Goal: Information Seeking & Learning: Learn about a topic

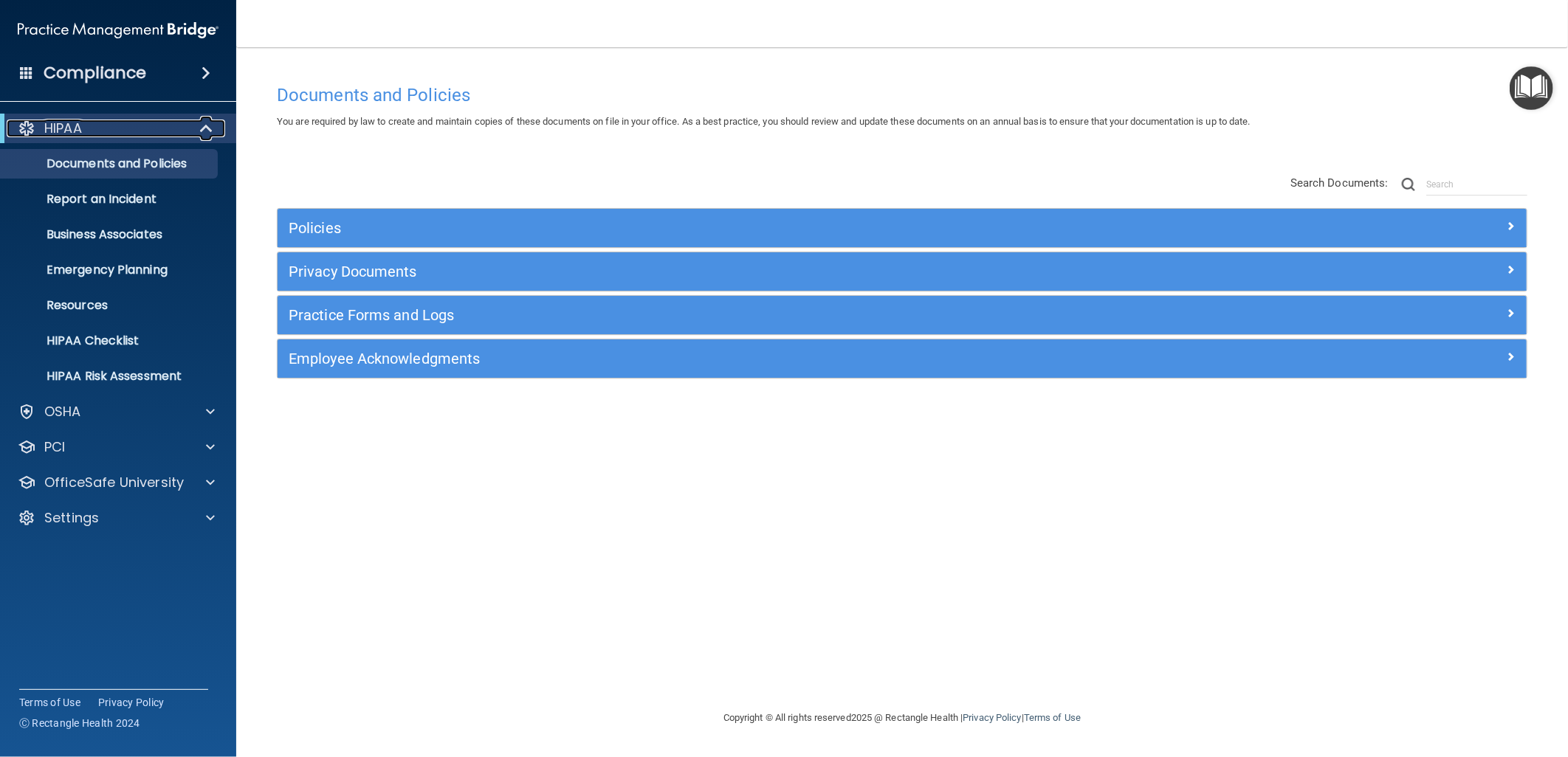
click at [187, 130] on div "HIPAA" at bounding box center [97, 129] width 182 height 18
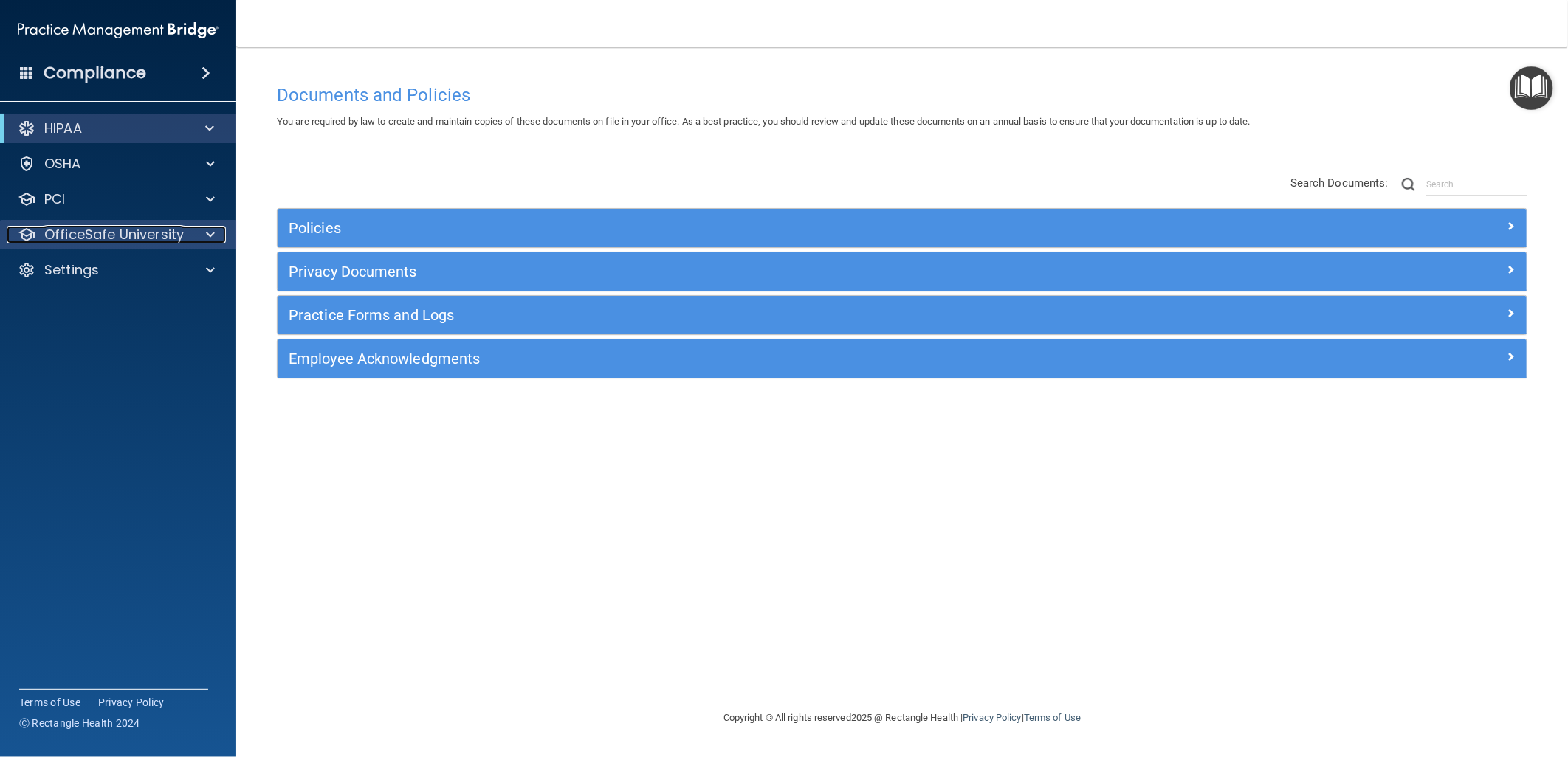
click at [165, 230] on p "OfficeSafe University" at bounding box center [114, 235] width 139 height 18
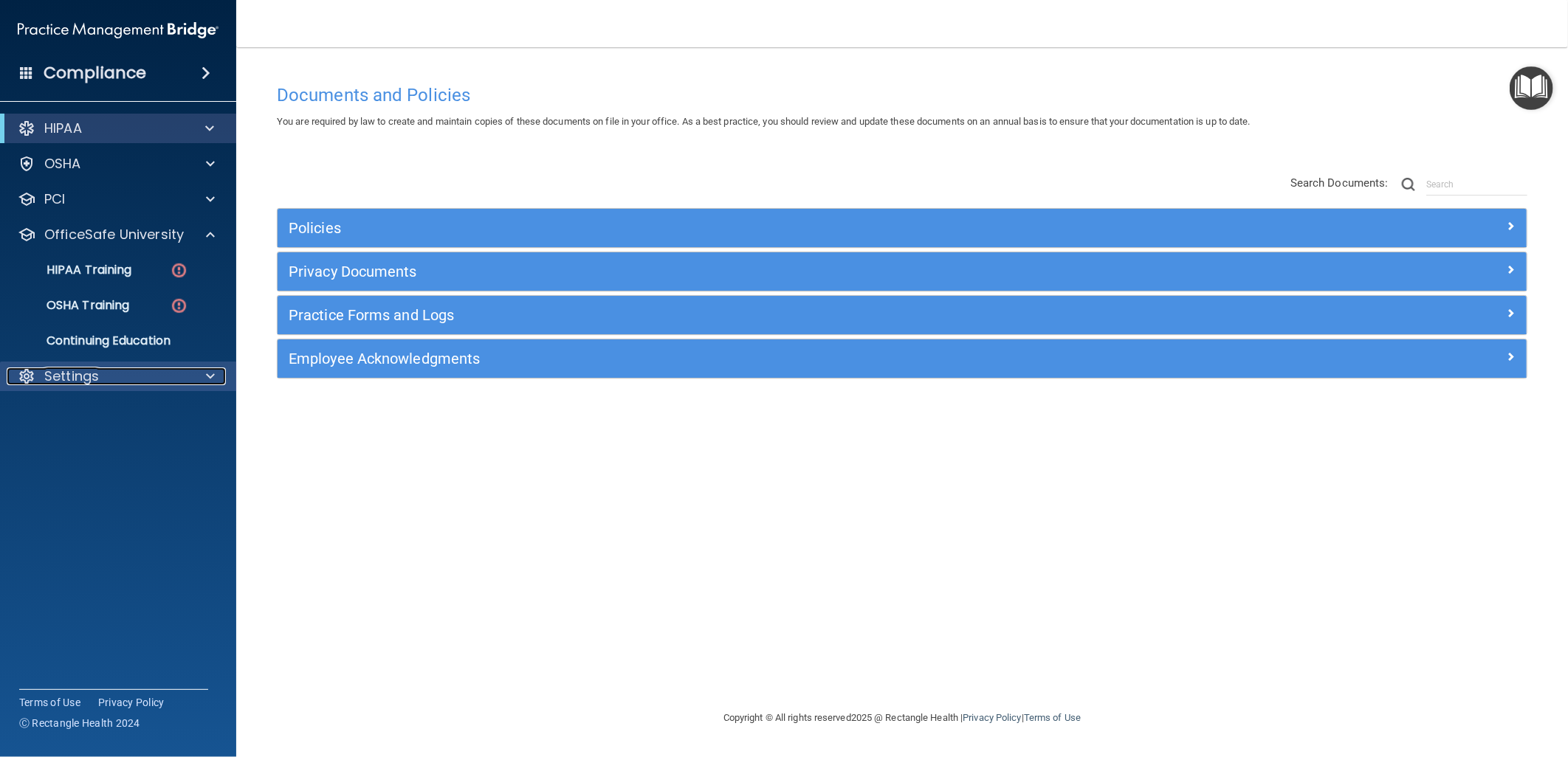
click at [178, 375] on div "Settings" at bounding box center [97, 376] width 183 height 18
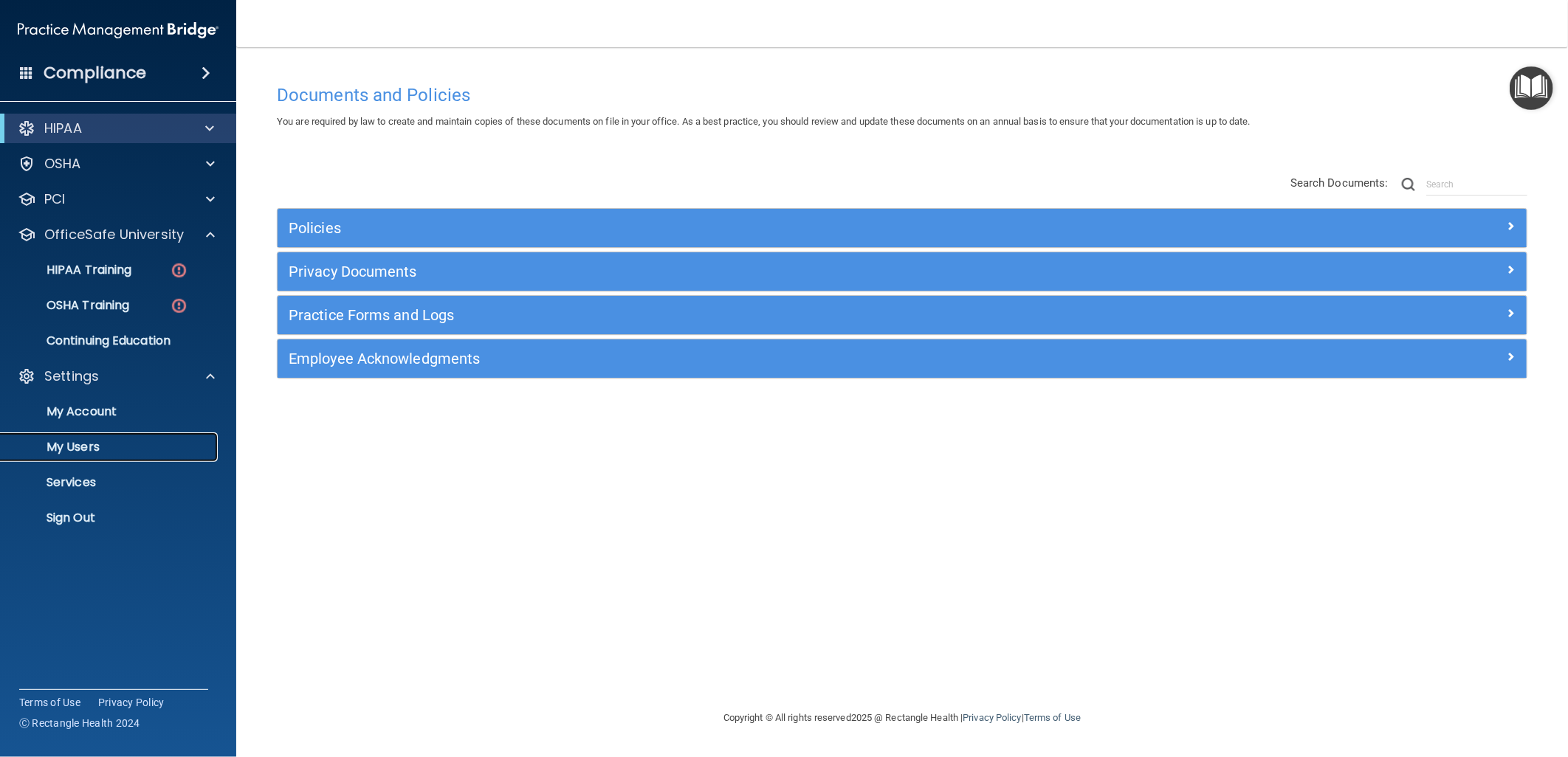
click at [140, 453] on p "My Users" at bounding box center [110, 447] width 201 height 15
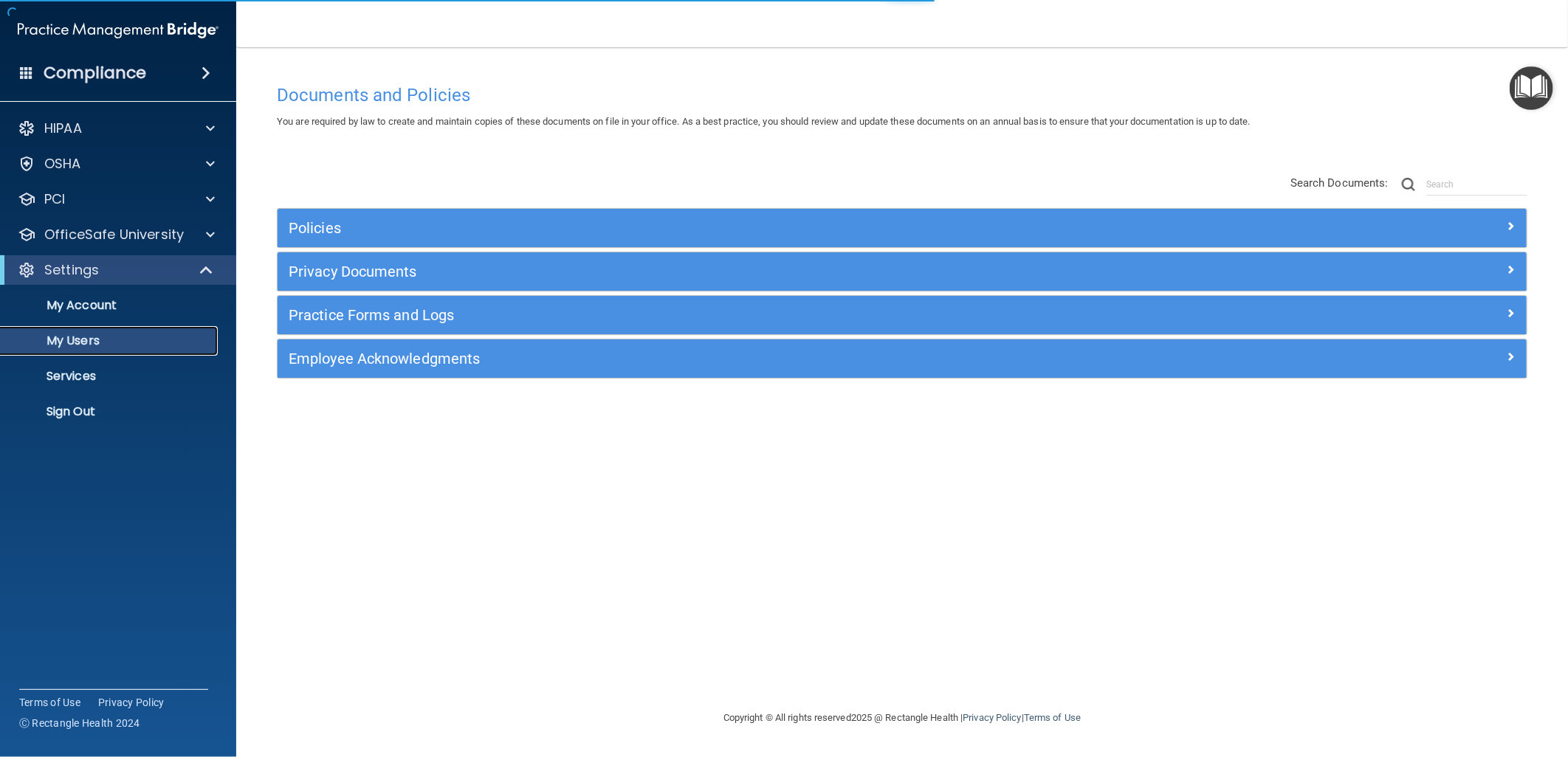
select select "20"
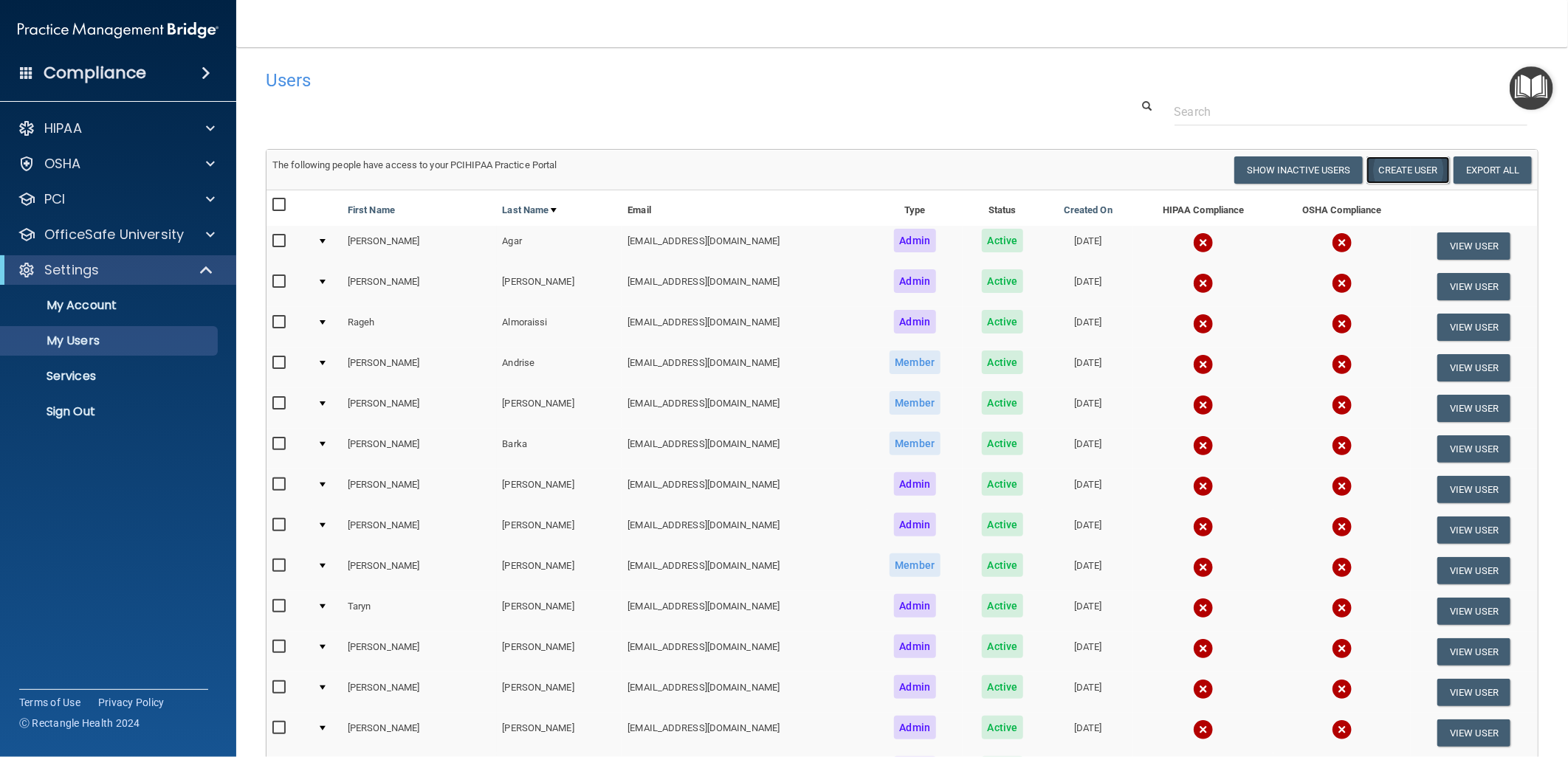
click at [1418, 164] on button "Create User" at bounding box center [1408, 170] width 83 height 28
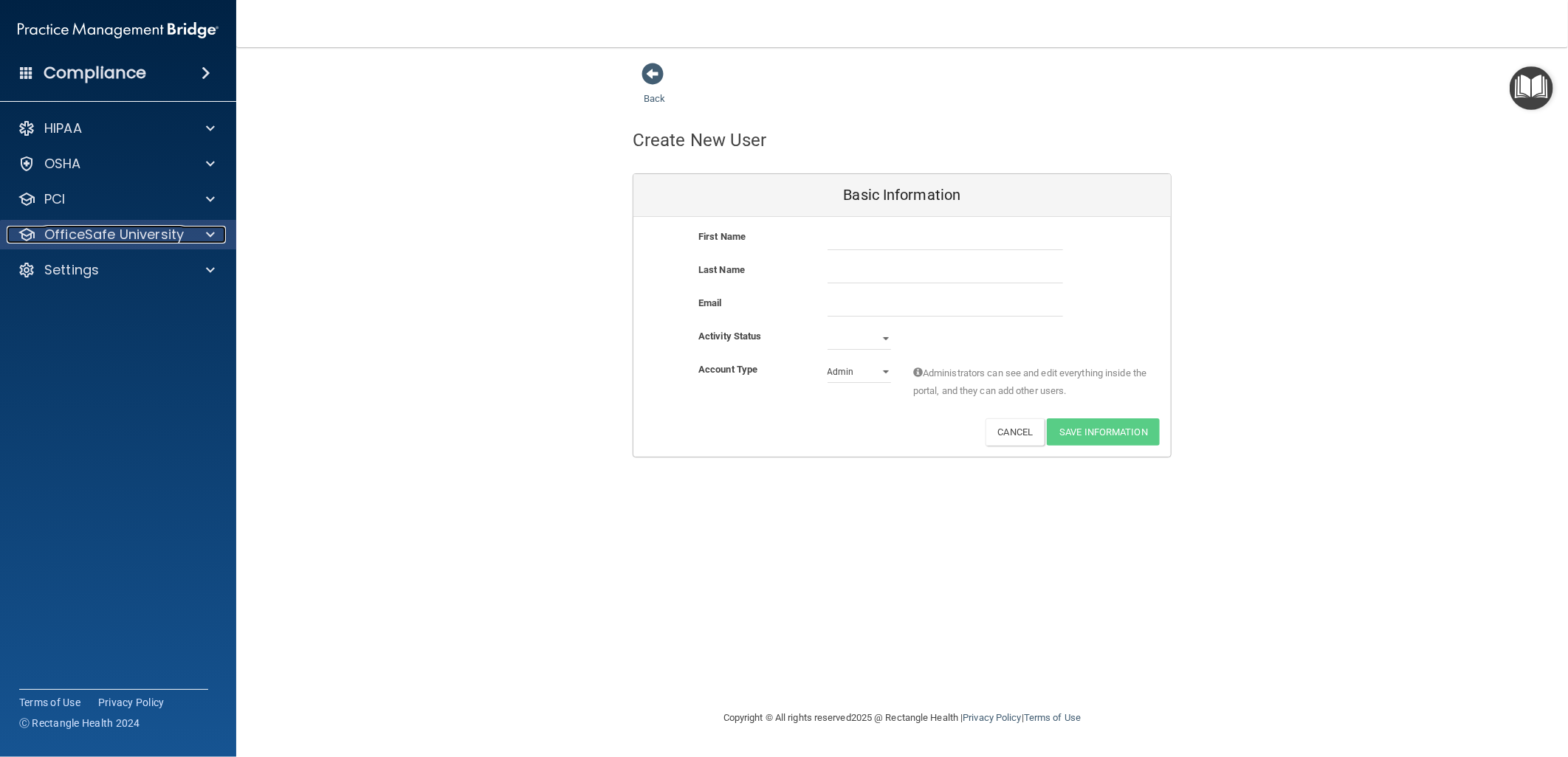
click at [180, 236] on p "OfficeSafe University" at bounding box center [114, 235] width 139 height 18
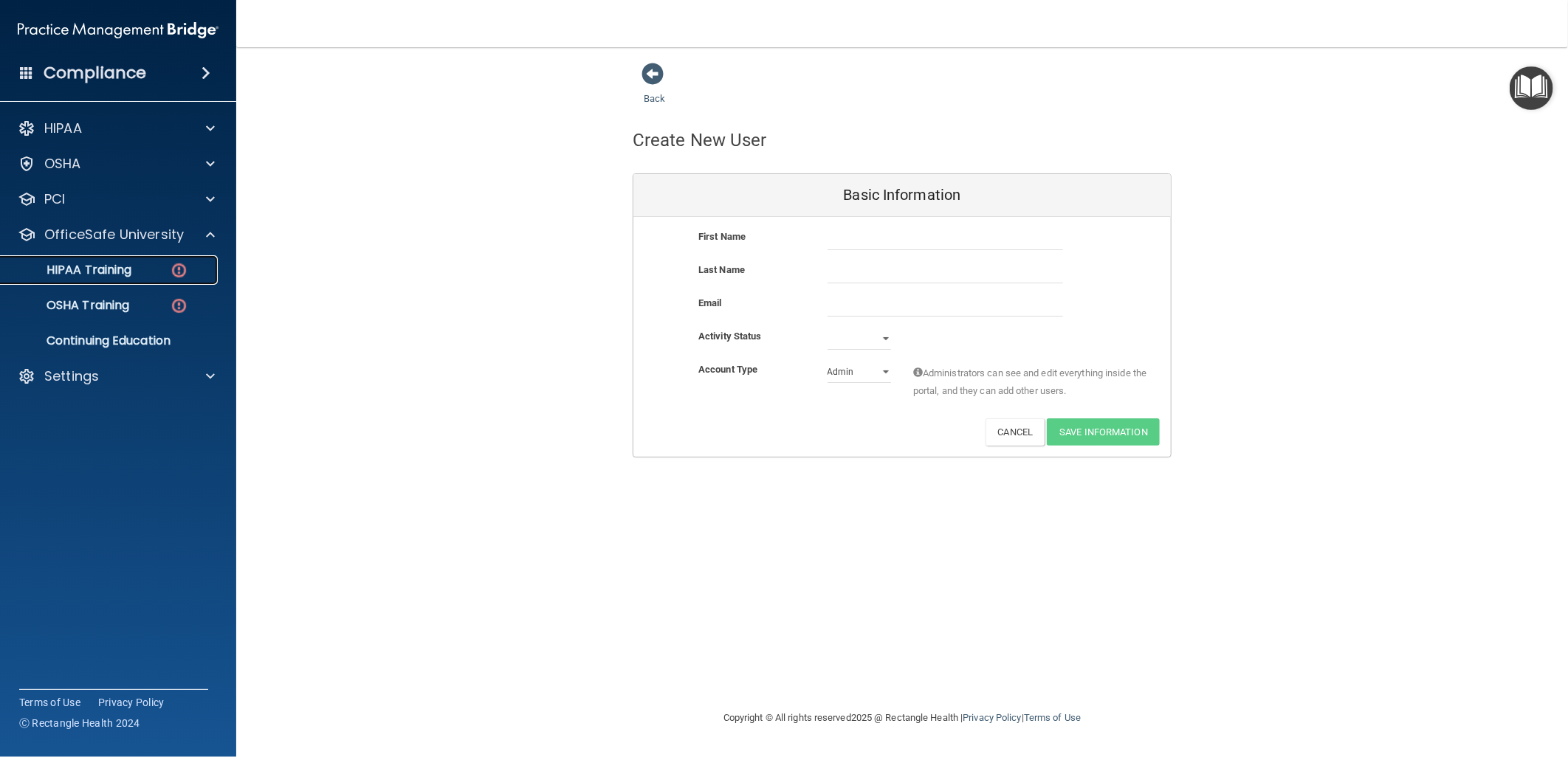
click at [129, 266] on p "HIPAA Training" at bounding box center [71, 270] width 122 height 15
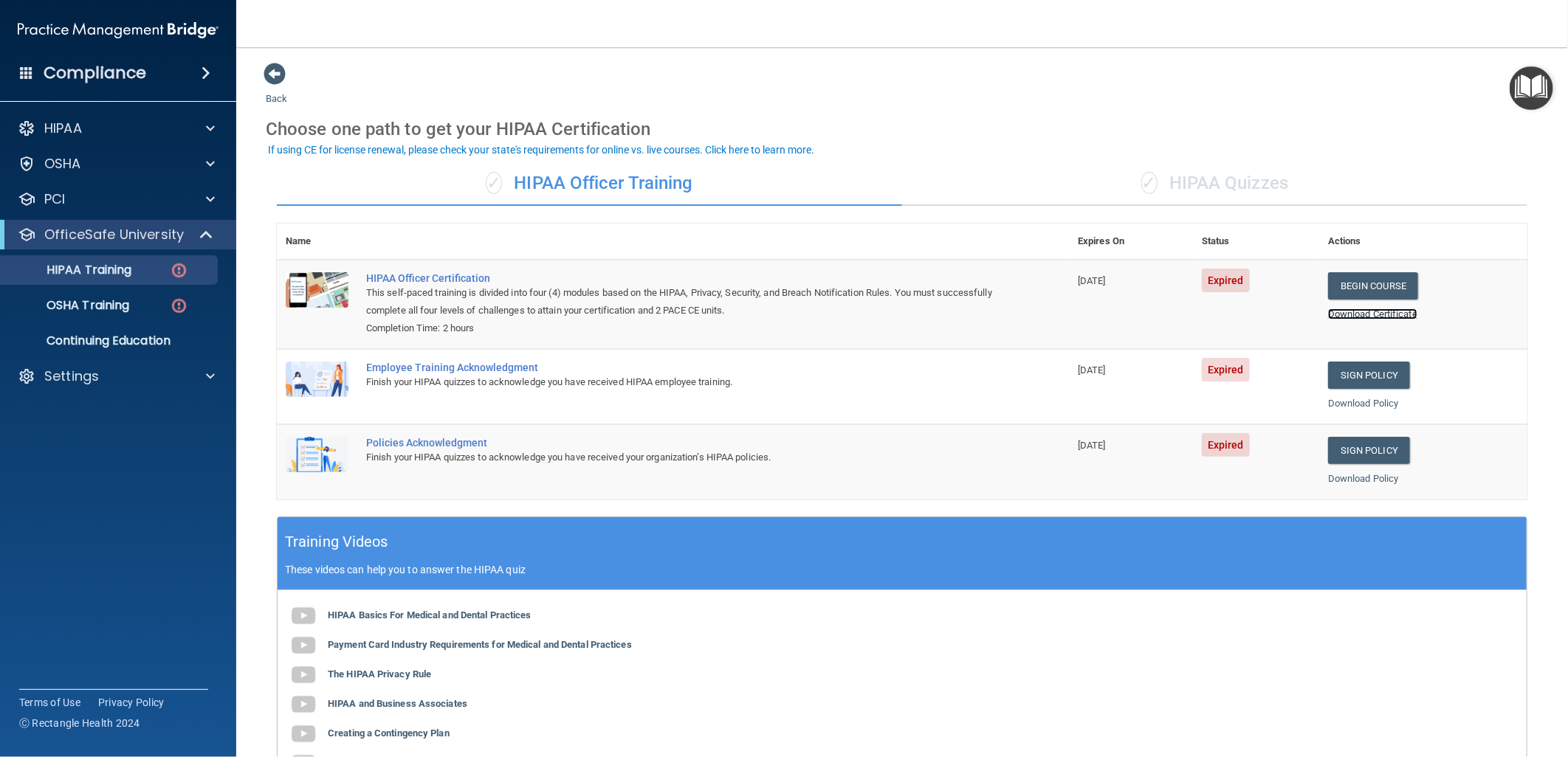
click at [1371, 308] on link "Download Certificate" at bounding box center [1373, 314] width 89 height 11
click at [1217, 186] on div "✓ HIPAA Quizzes" at bounding box center [1215, 184] width 626 height 45
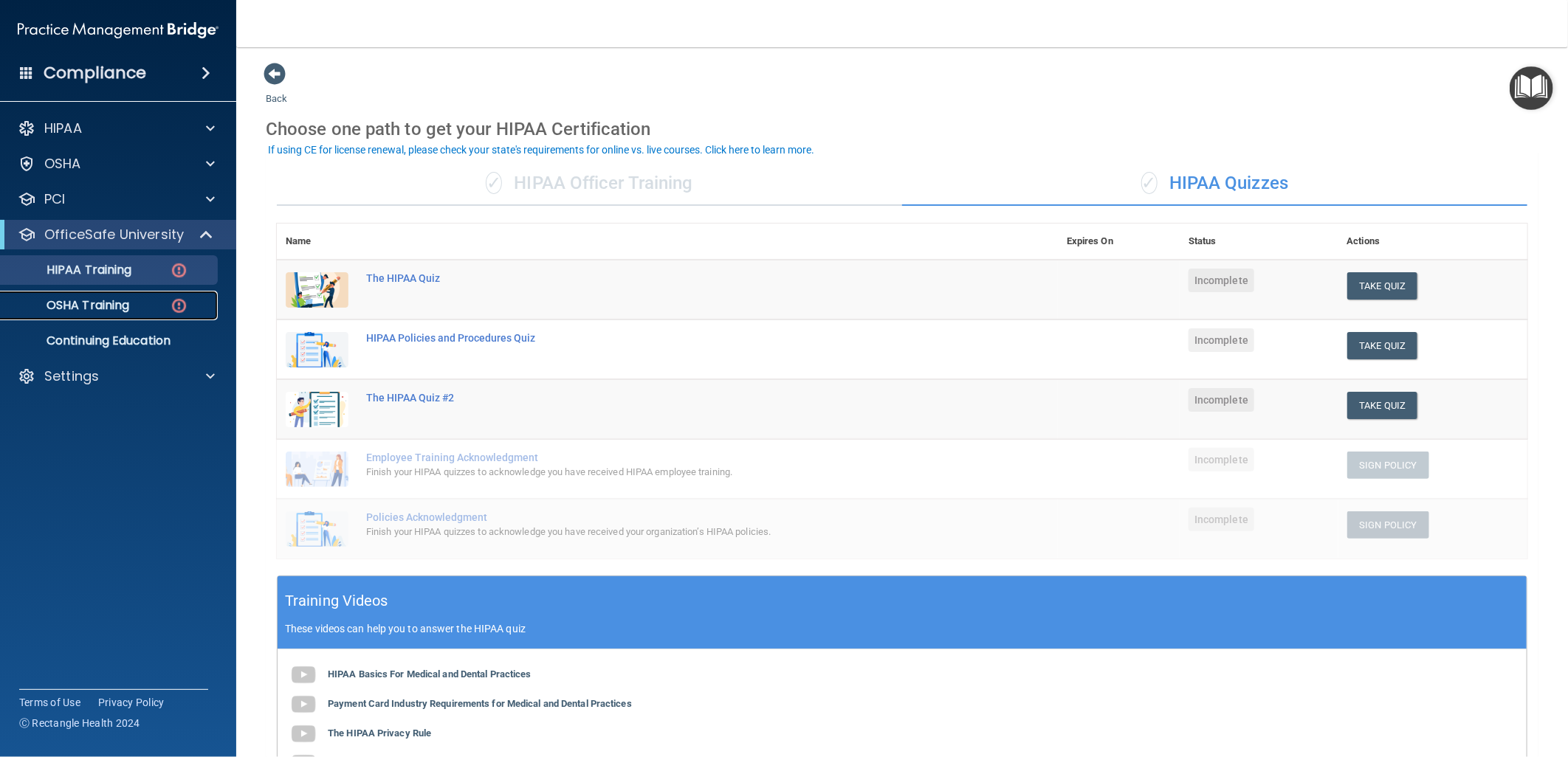
click at [121, 303] on p "OSHA Training" at bounding box center [70, 306] width 120 height 15
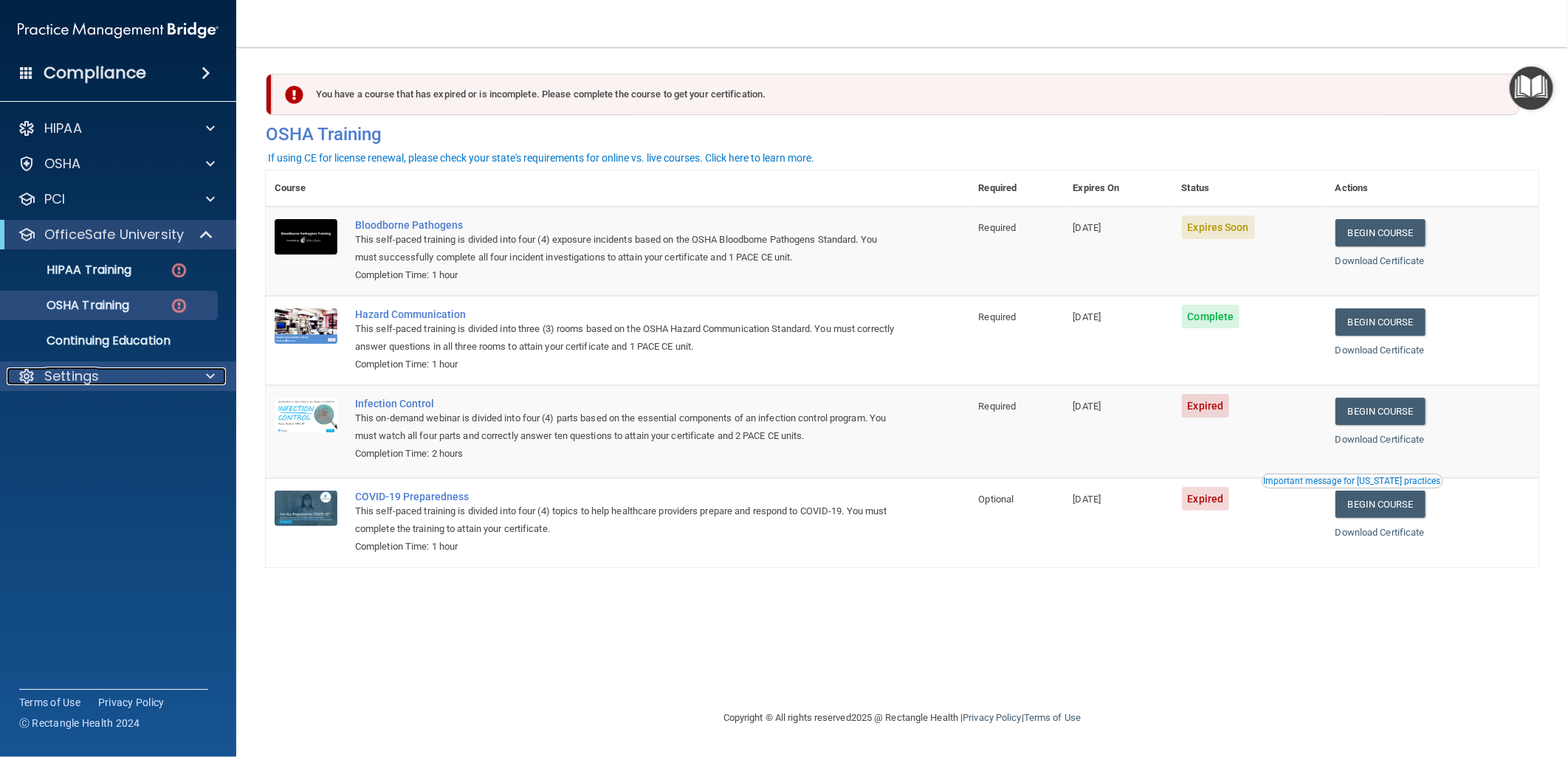
click at [136, 367] on div "Settings" at bounding box center [97, 376] width 183 height 18
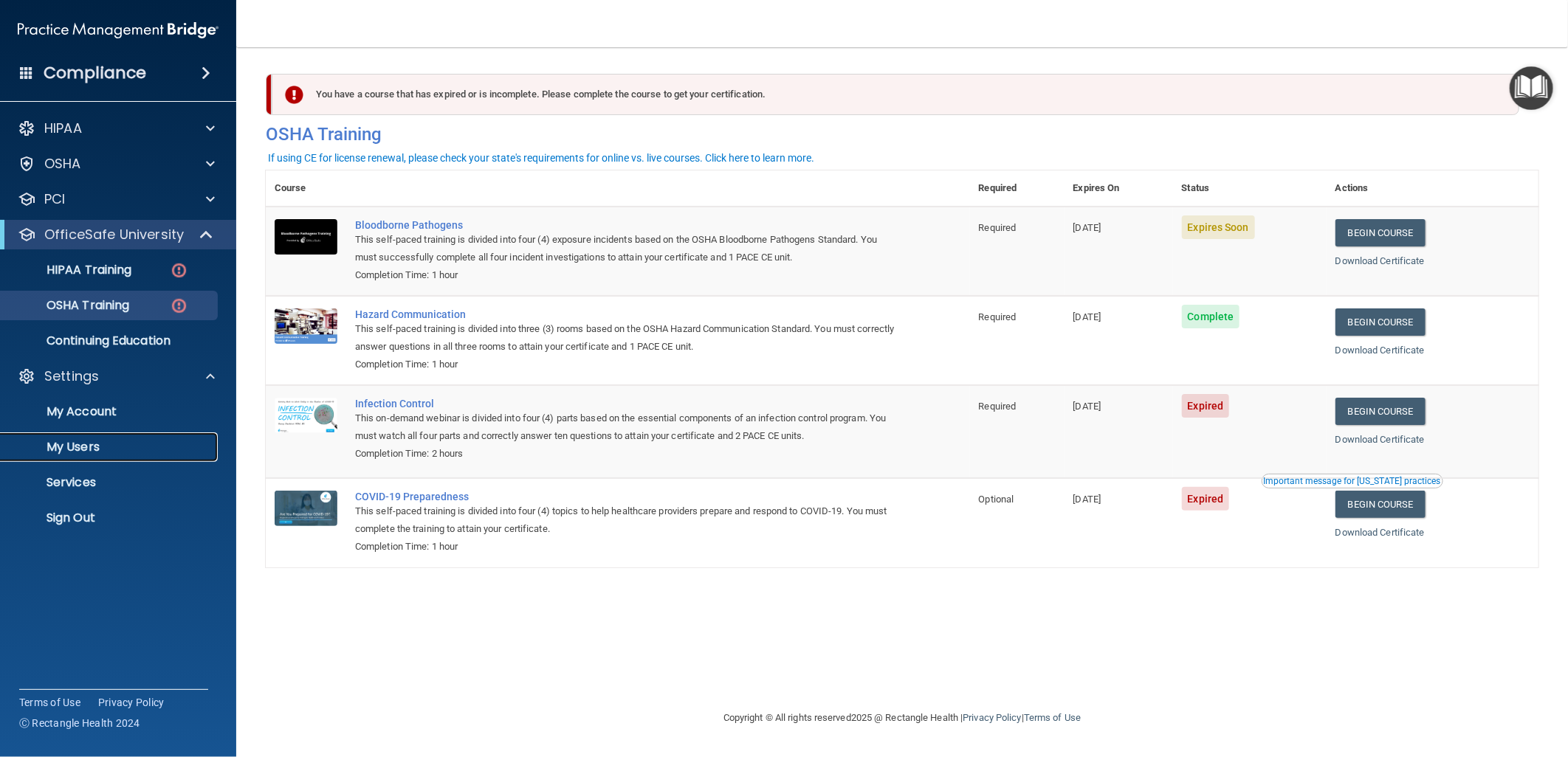
click at [90, 446] on p "My Users" at bounding box center [110, 447] width 201 height 15
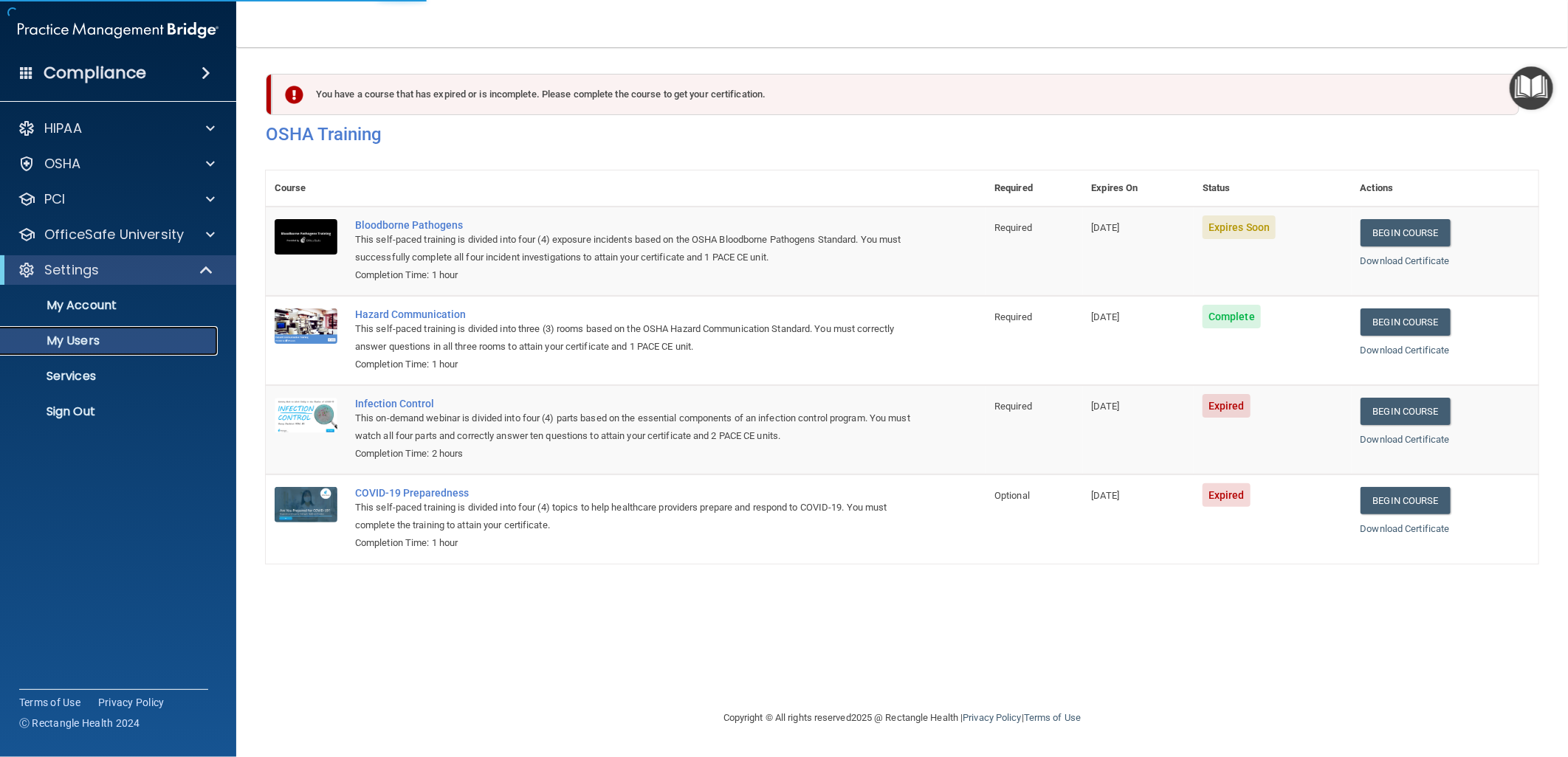
select select "20"
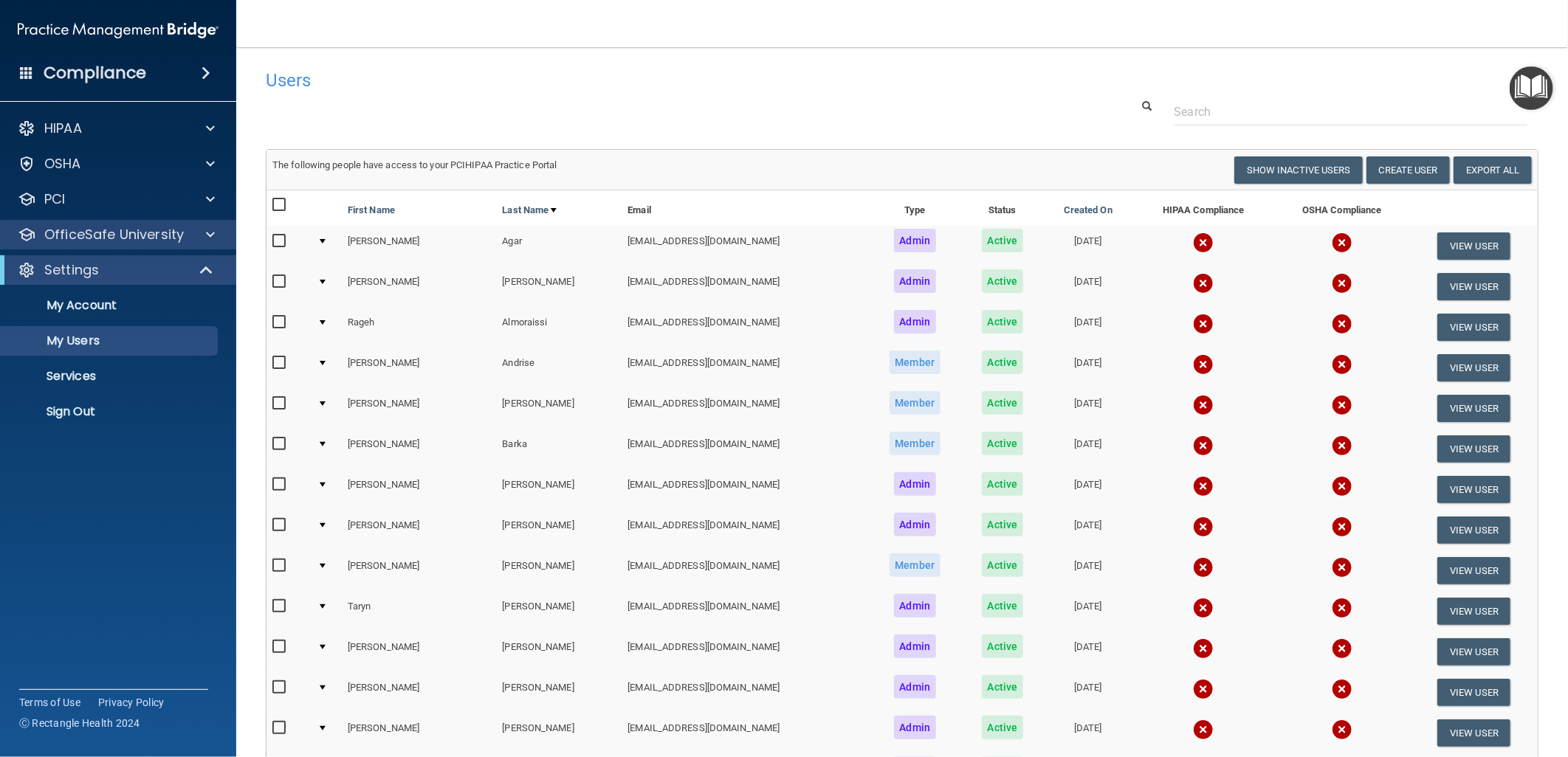
click at [167, 246] on div "OfficeSafe University" at bounding box center [118, 234] width 237 height 29
click at [175, 240] on p "OfficeSafe University" at bounding box center [114, 235] width 139 height 18
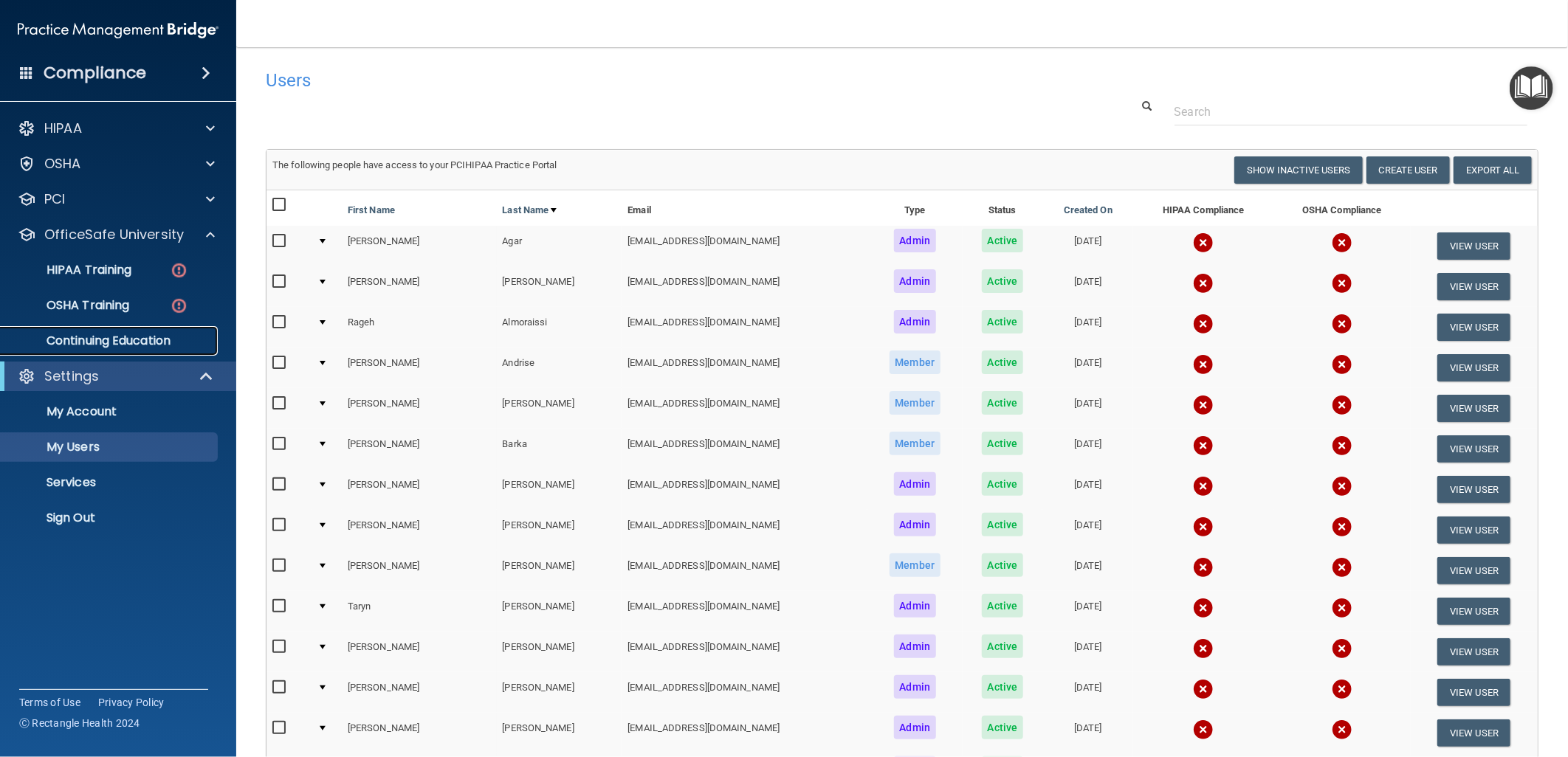
click at [116, 333] on p "Continuing Education" at bounding box center [110, 341] width 201 height 15
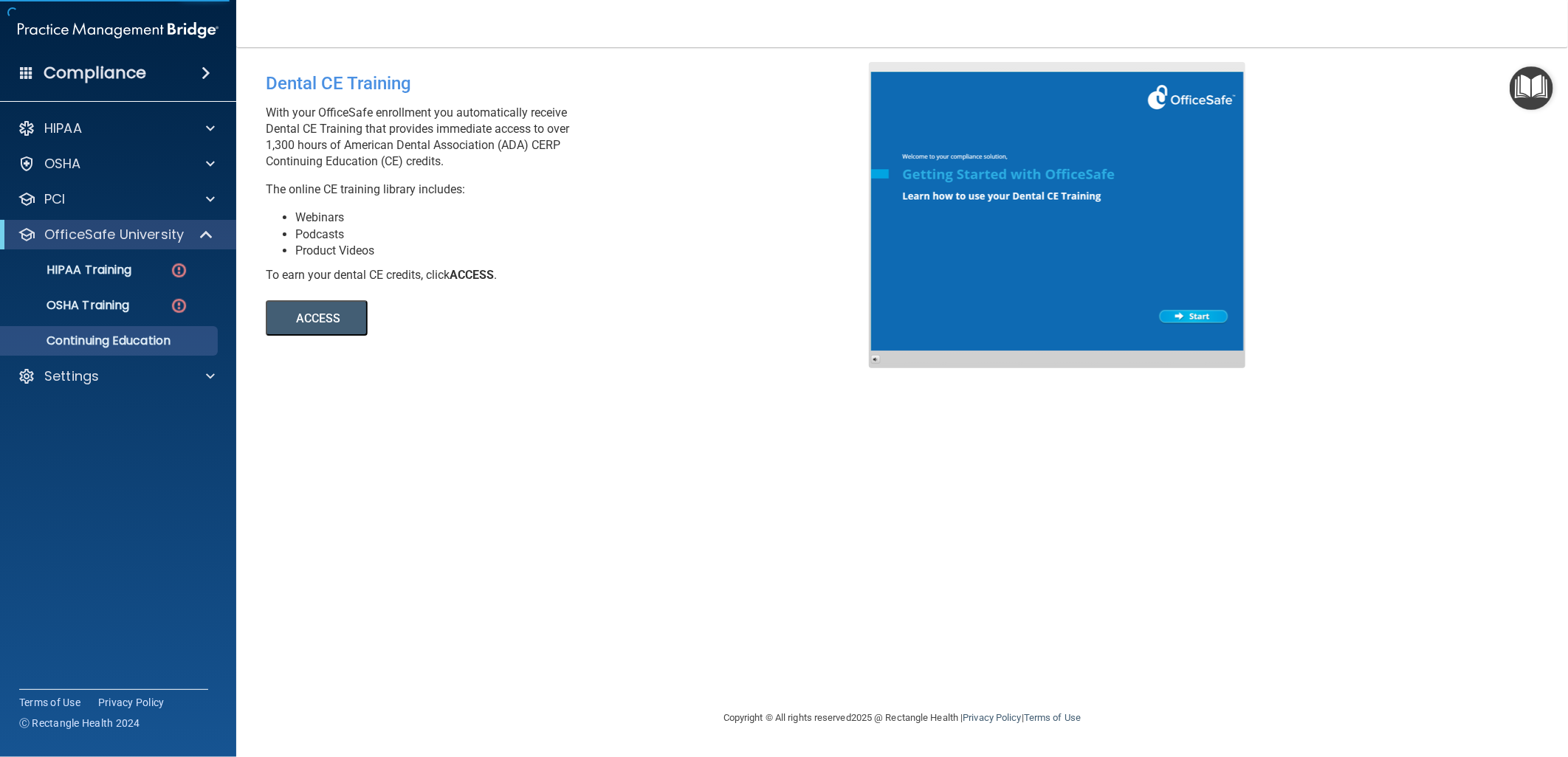
click at [333, 322] on button "ACCESS" at bounding box center [316, 318] width 102 height 36
click at [164, 123] on div "HIPAA" at bounding box center [97, 129] width 183 height 18
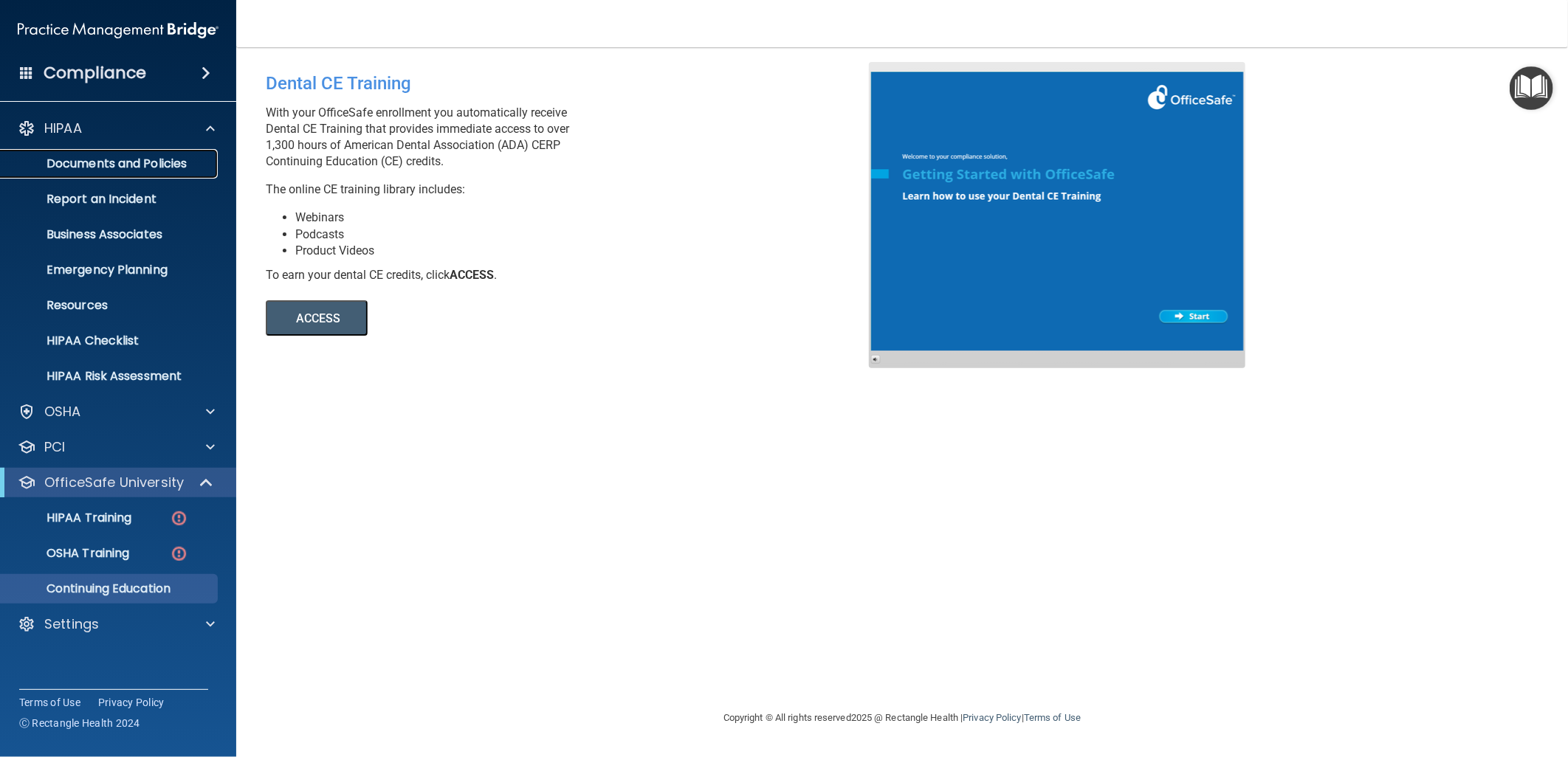
click at [152, 156] on p "Documents and Policies" at bounding box center [110, 164] width 201 height 15
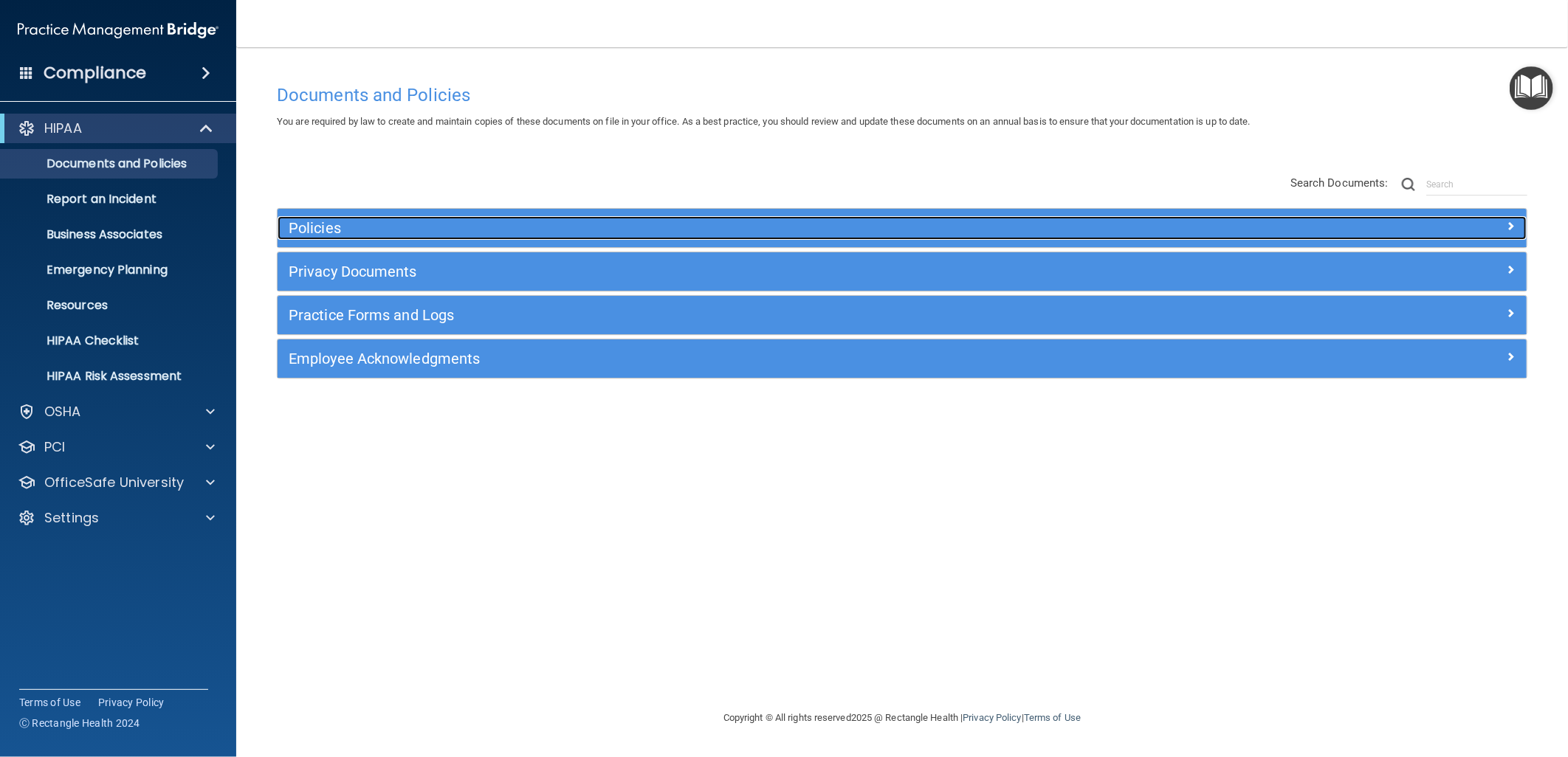
click at [536, 226] on h5 "Policies" at bounding box center [746, 228] width 915 height 16
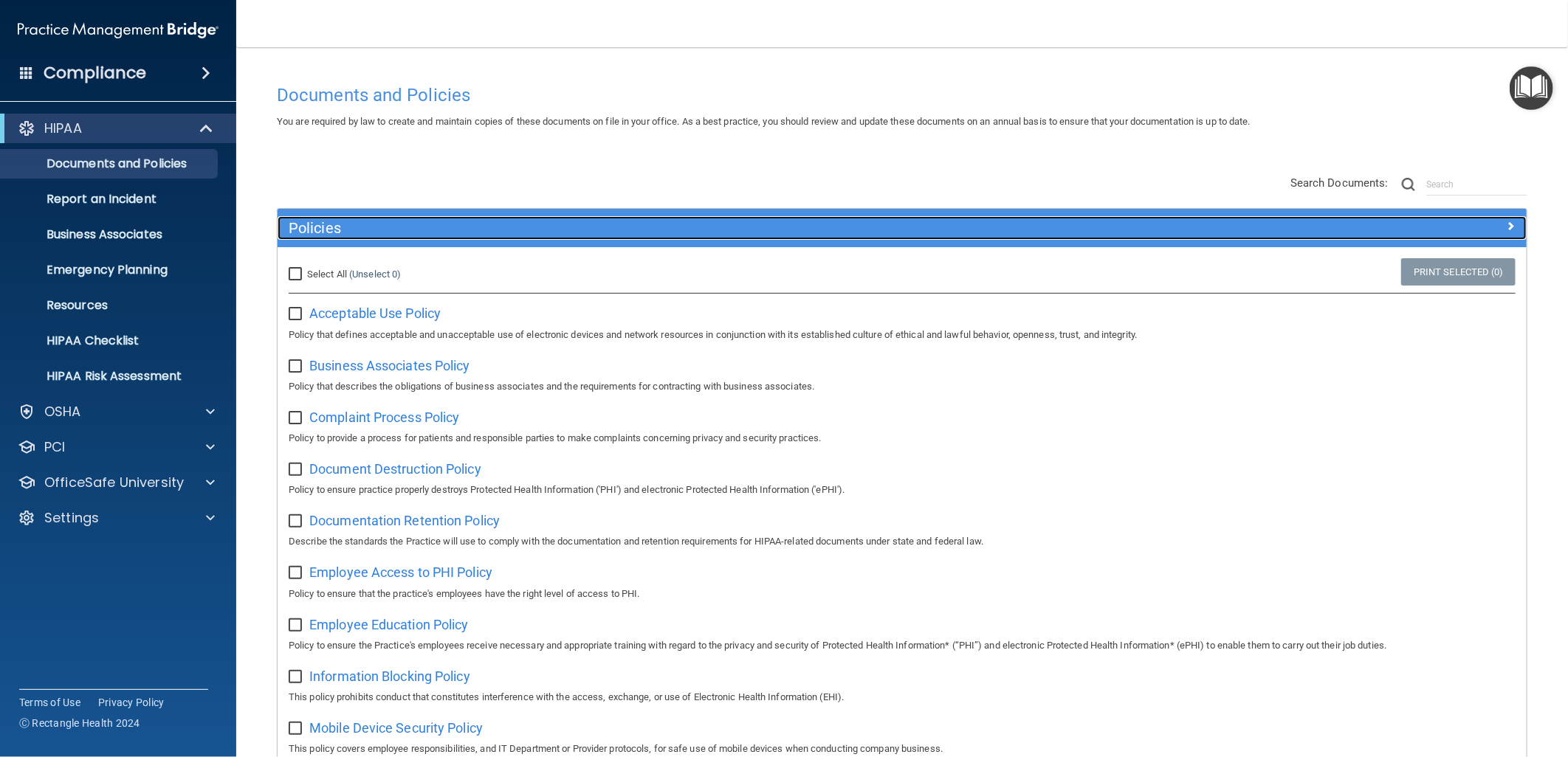
scroll to position [82, 0]
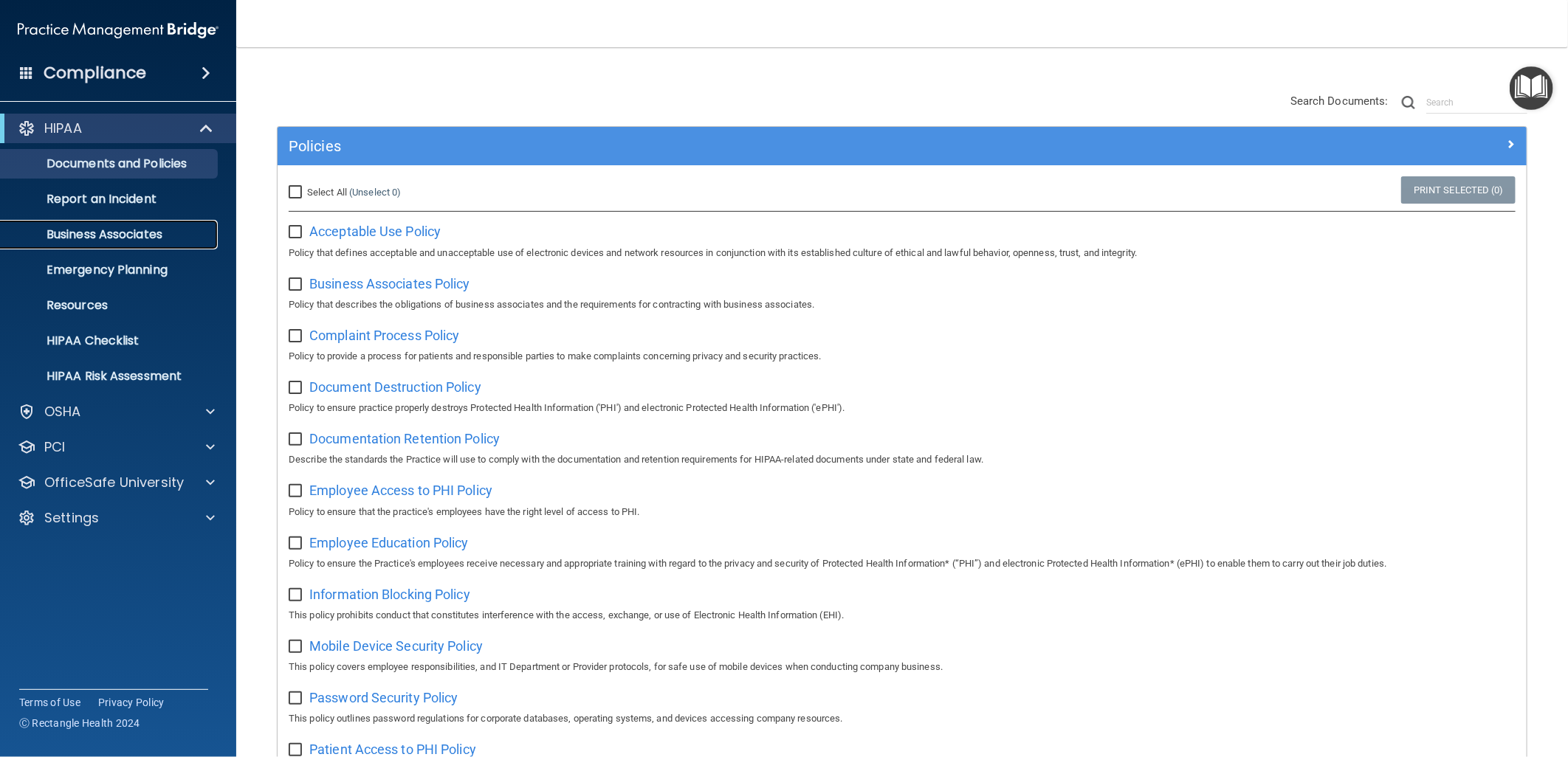
click at [194, 231] on p "Business Associates" at bounding box center [110, 234] width 201 height 15
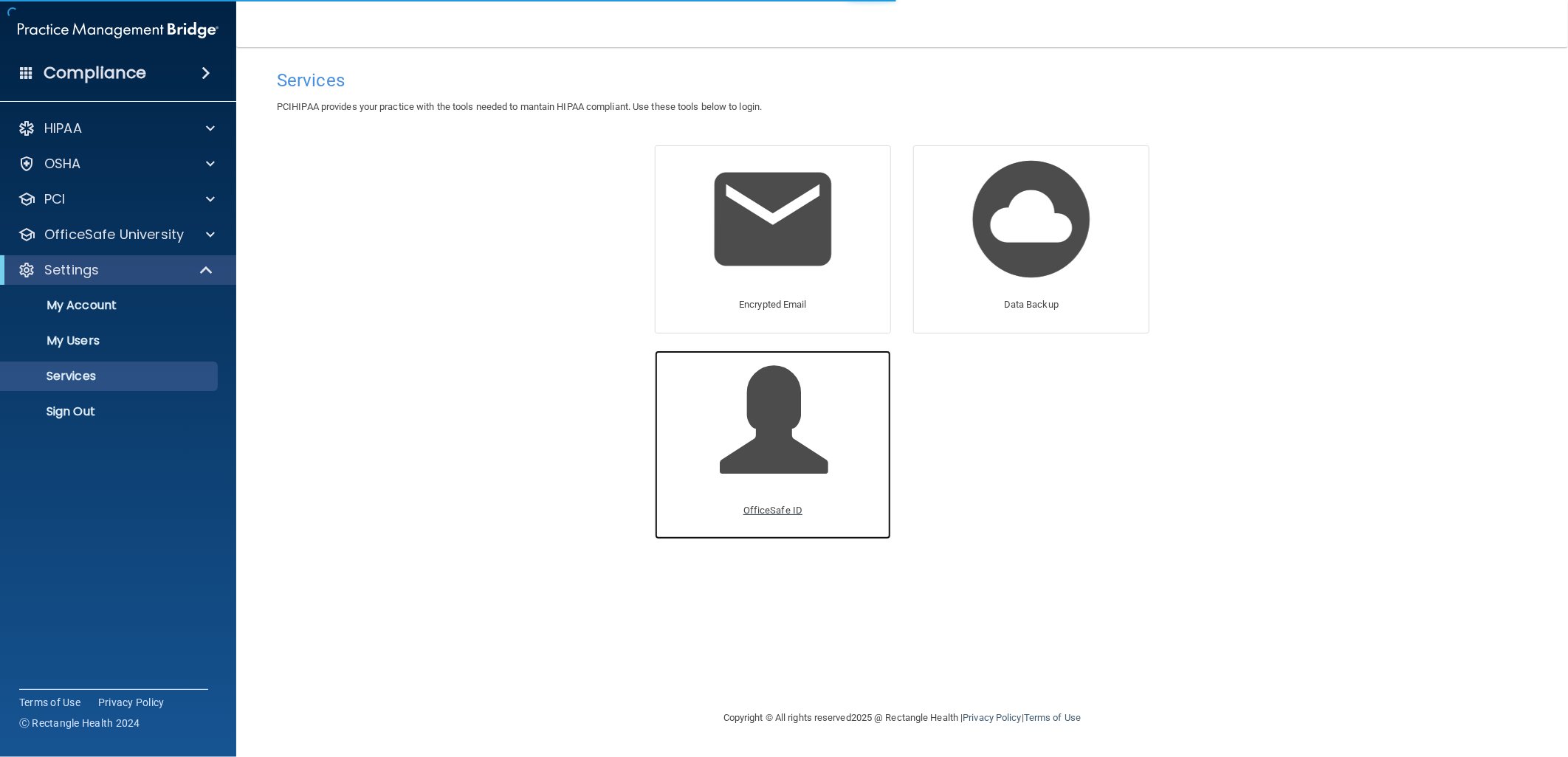
click at [796, 437] on span at bounding box center [790, 431] width 140 height 130
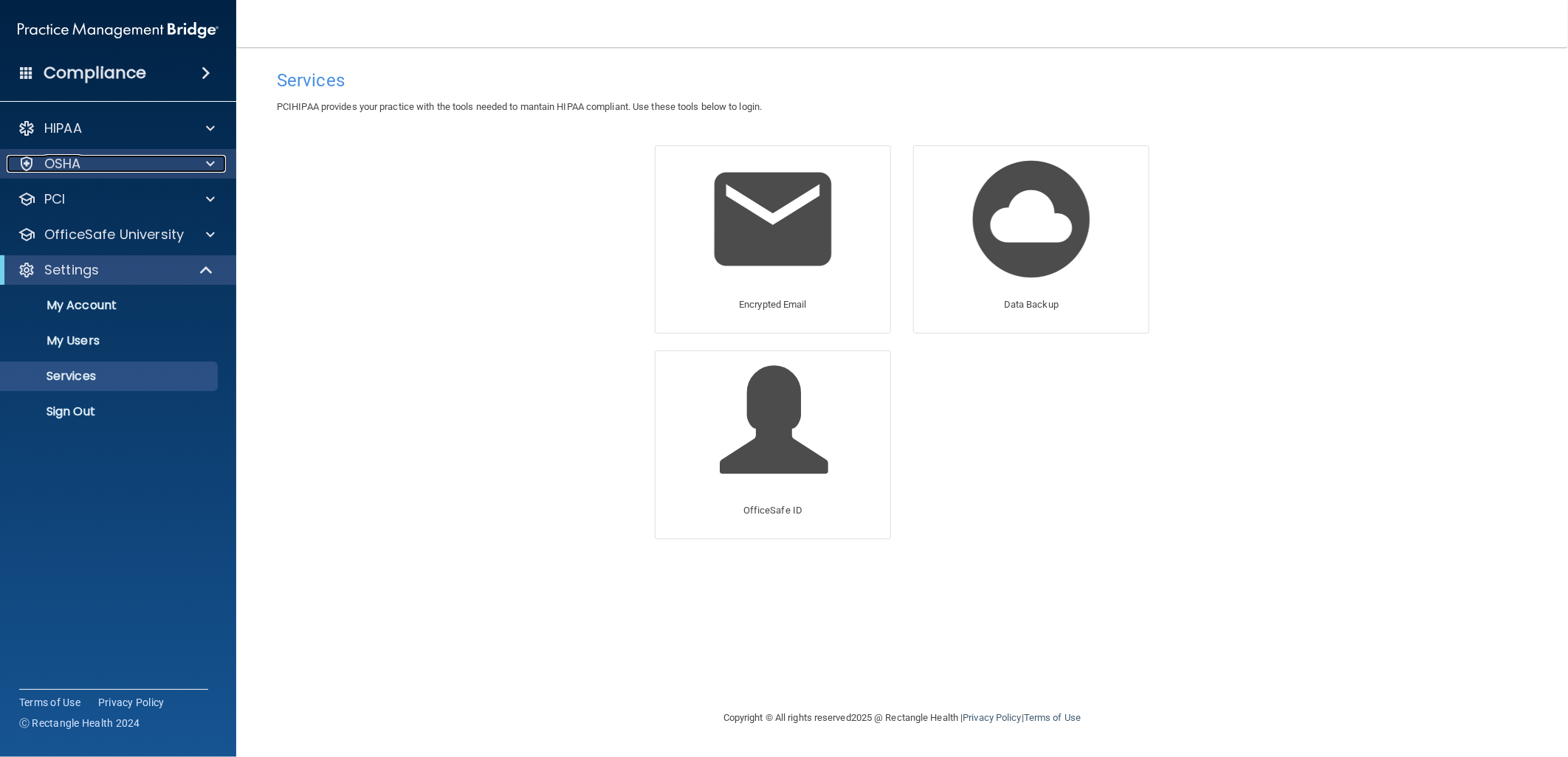
click at [211, 168] on span at bounding box center [210, 164] width 9 height 18
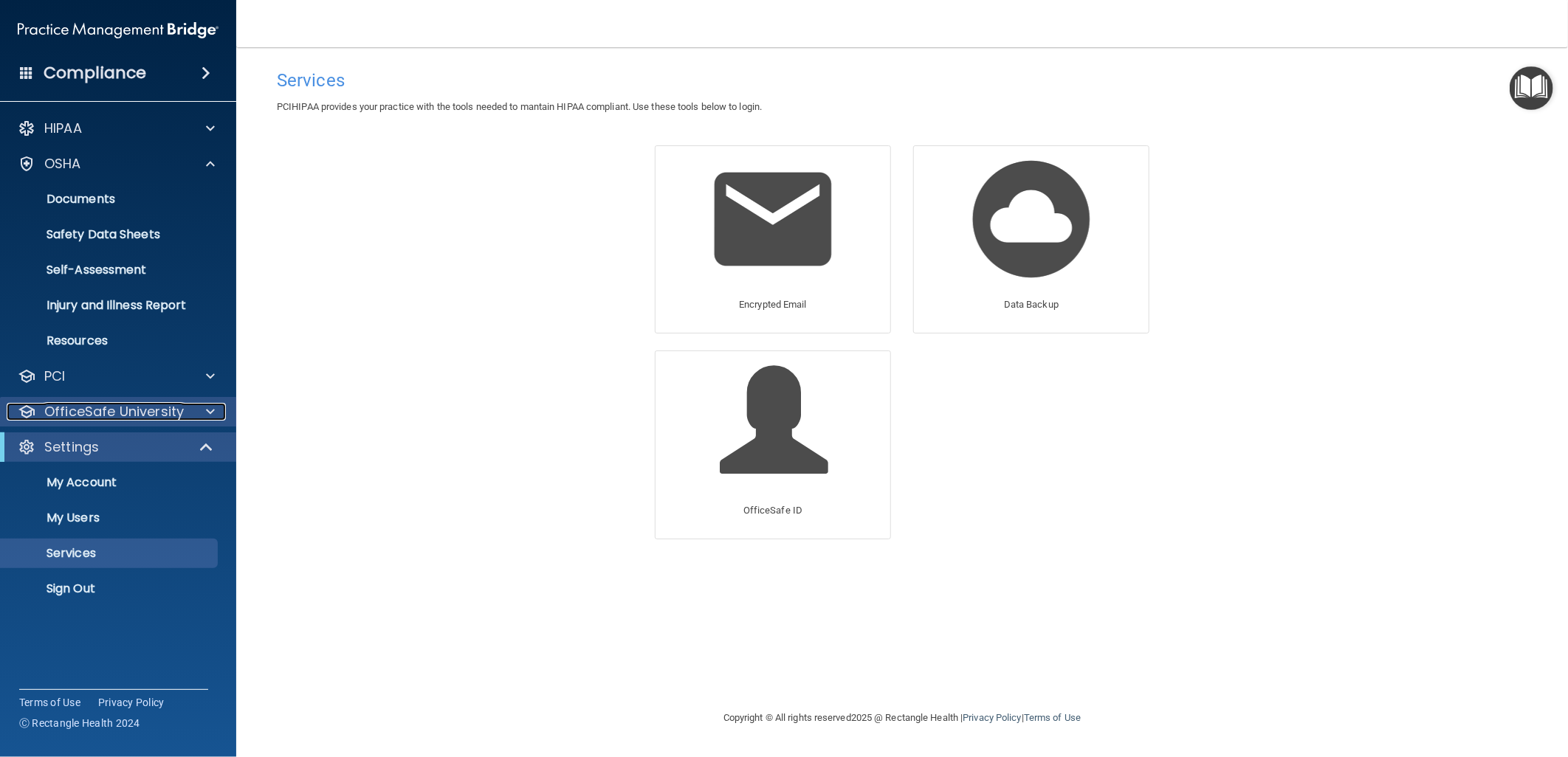
click at [173, 407] on p "OfficeSafe University" at bounding box center [114, 412] width 139 height 18
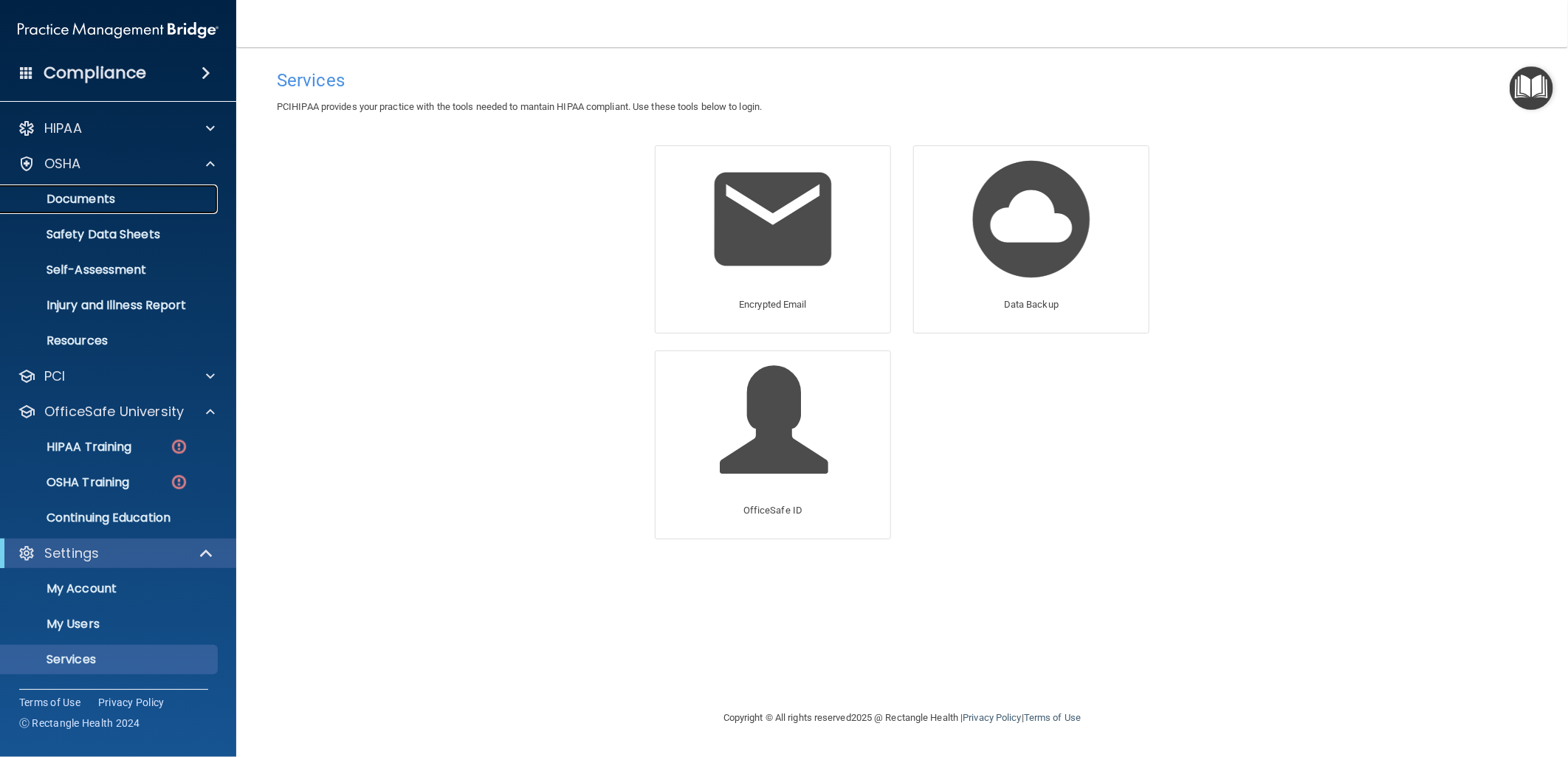
click at [153, 192] on p "Documents" at bounding box center [110, 199] width 201 height 15
